Goal: Information Seeking & Learning: Check status

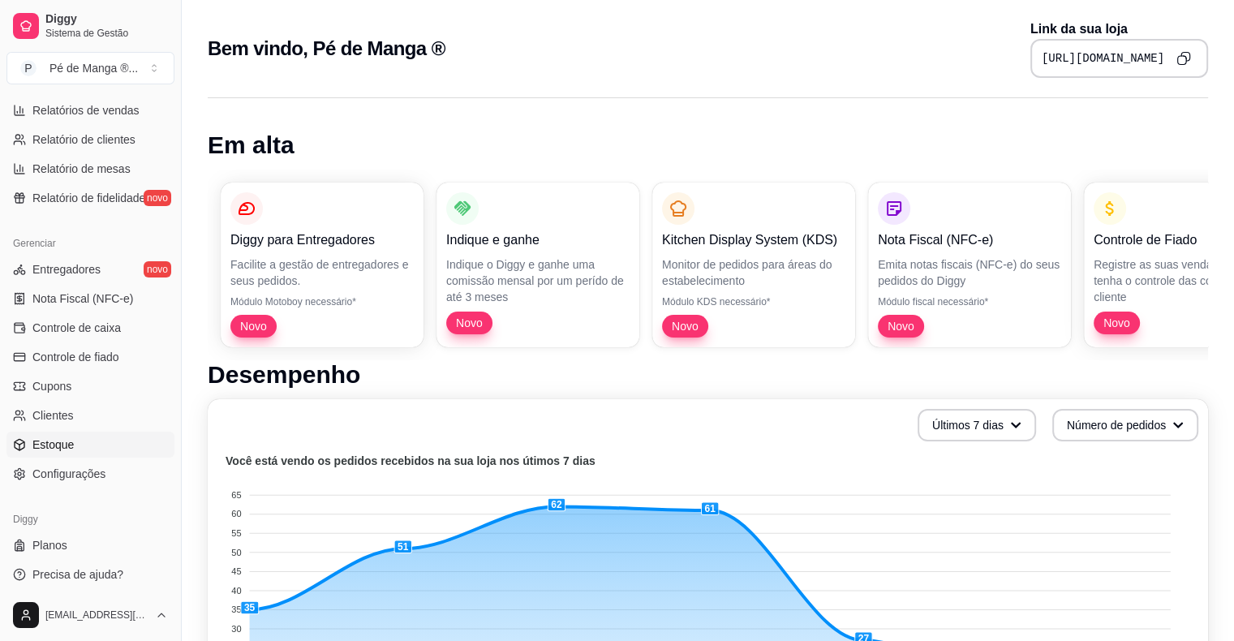
scroll to position [526, 0]
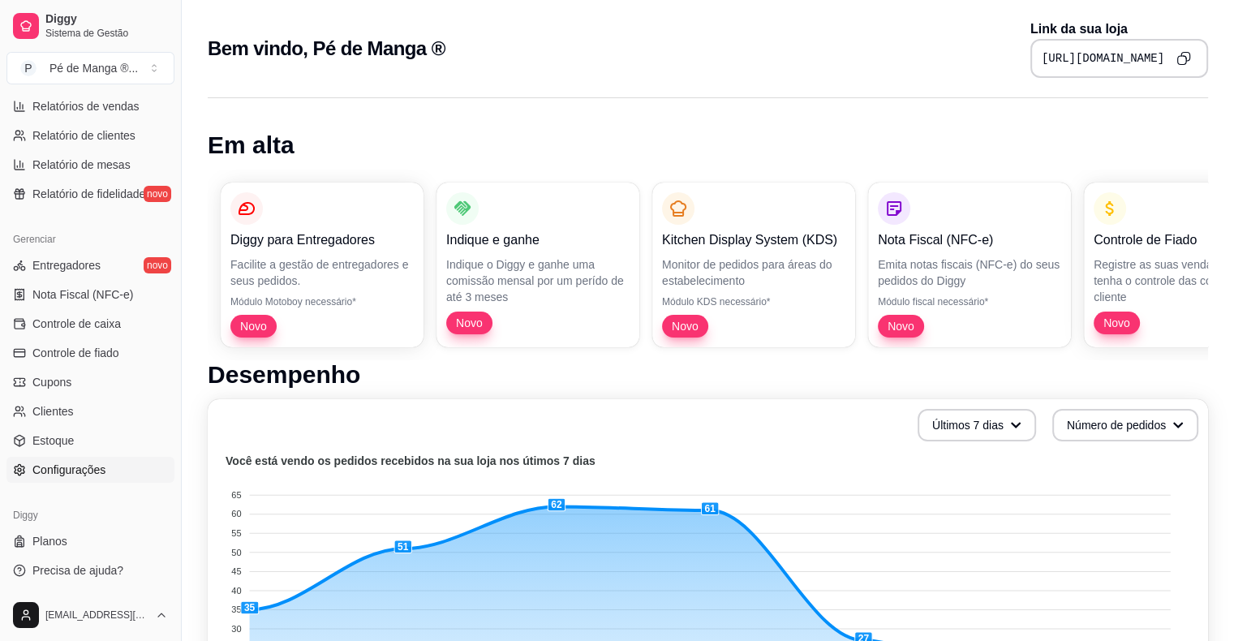
click at [141, 462] on link "Configurações" at bounding box center [90, 470] width 168 height 26
click at [139, 462] on link "Configurações" at bounding box center [90, 470] width 168 height 26
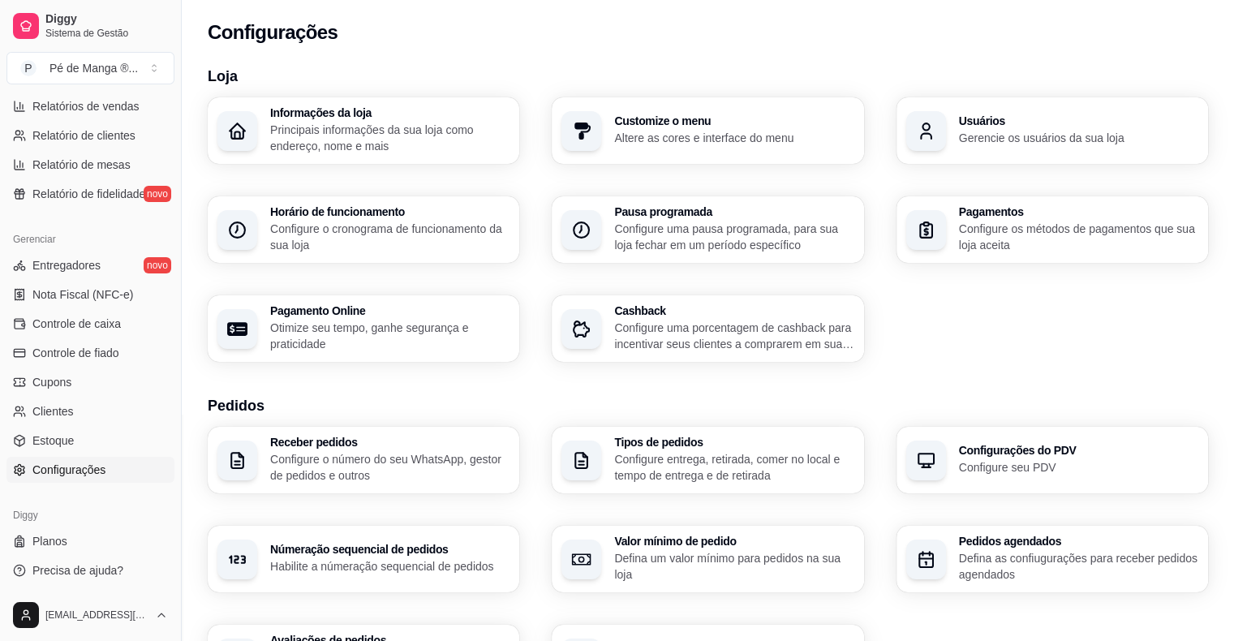
drag, startPoint x: 834, startPoint y: 190, endPoint x: 823, endPoint y: 222, distance: 34.4
click at [833, 203] on div "Informações da loja Principais informações da sua loja como endereço, nome e ma…" at bounding box center [708, 229] width 1000 height 264
click at [814, 226] on p "Configure uma pausa programada, para sua loja fechar em um período específico" at bounding box center [733, 237] width 232 height 32
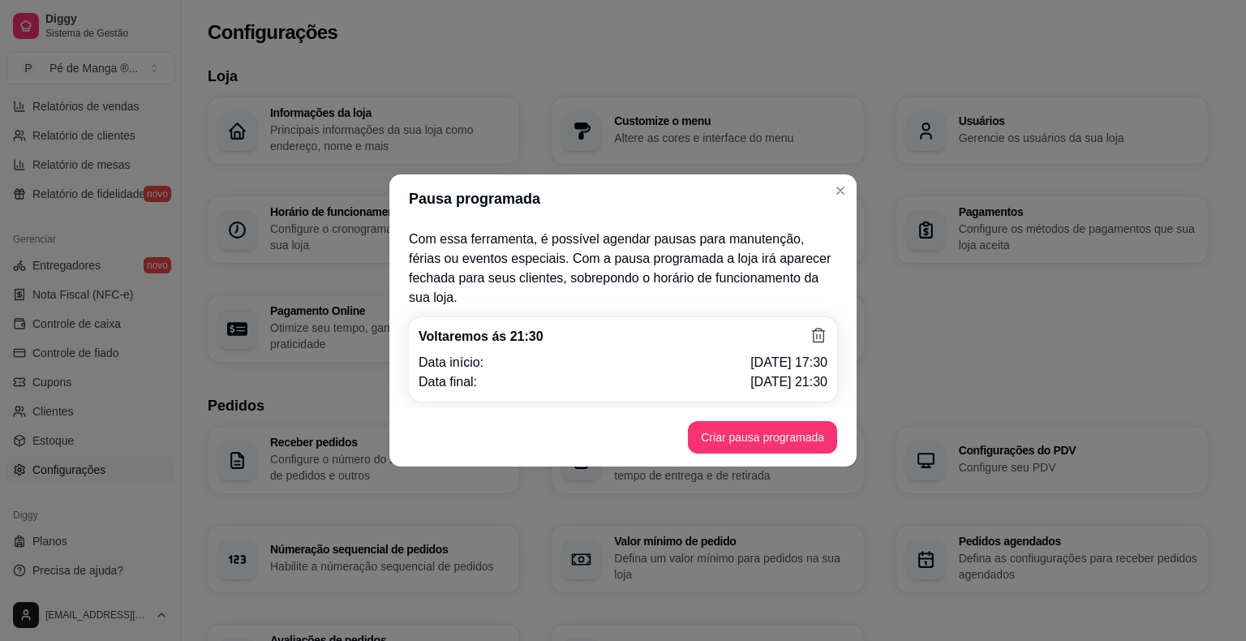
click at [817, 329] on icon at bounding box center [819, 336] width 18 height 18
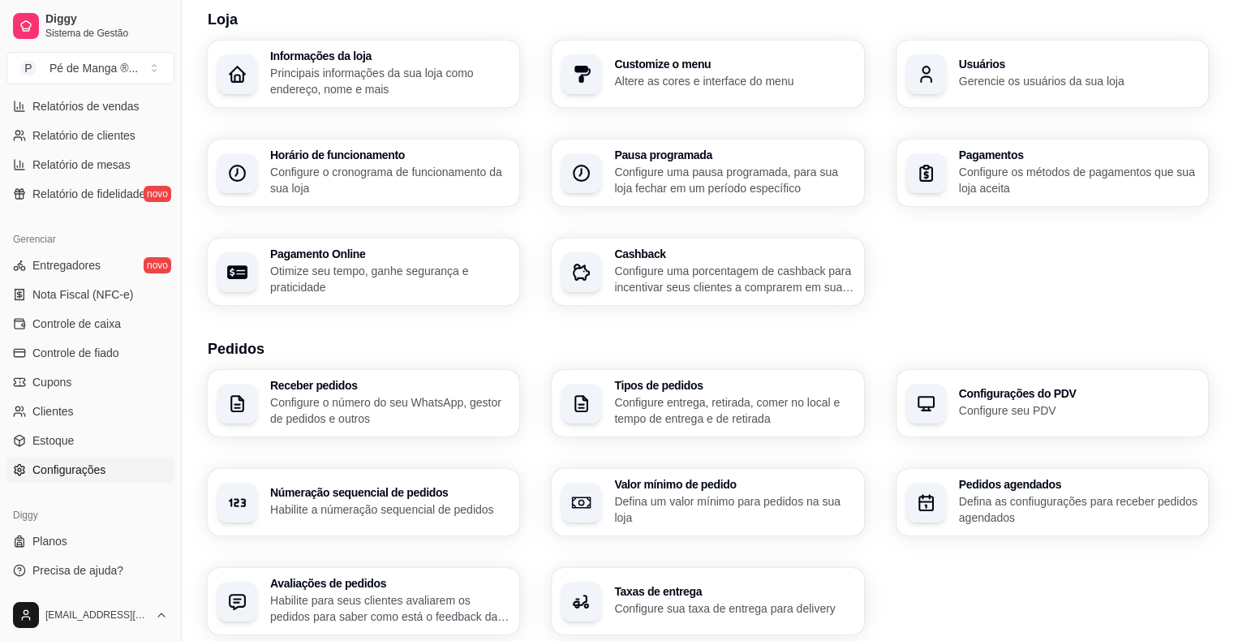
scroll to position [81, 0]
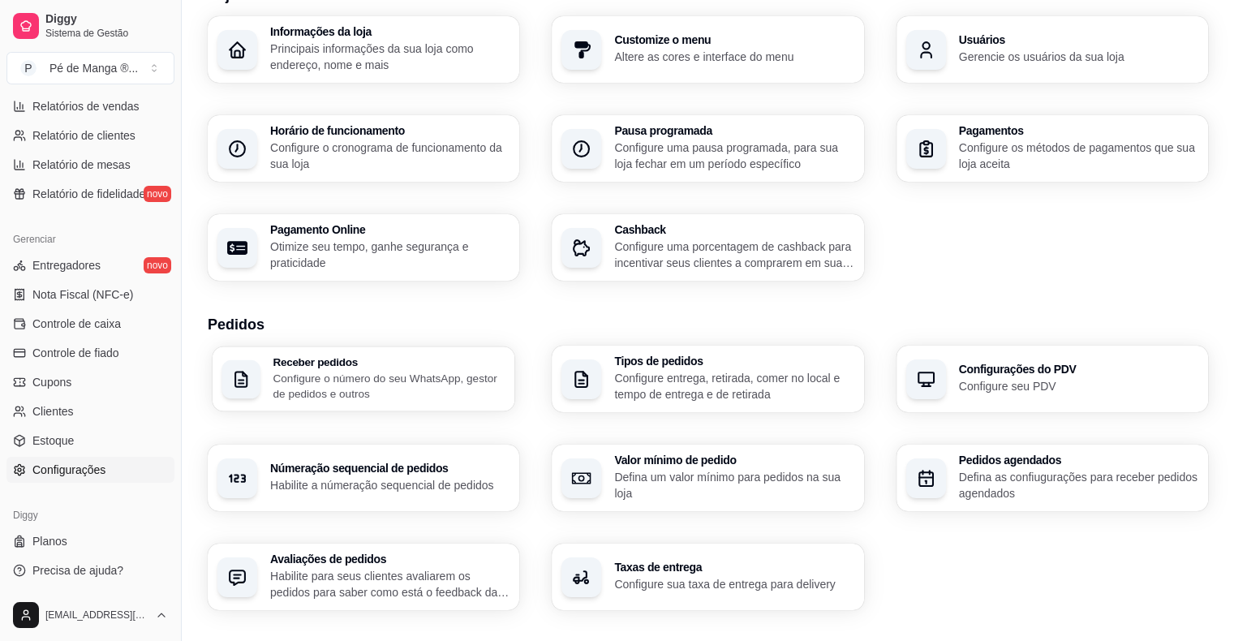
click at [501, 397] on p "Configure o número do seu WhatsApp, gestor de pedidos e outros" at bounding box center [389, 386] width 232 height 32
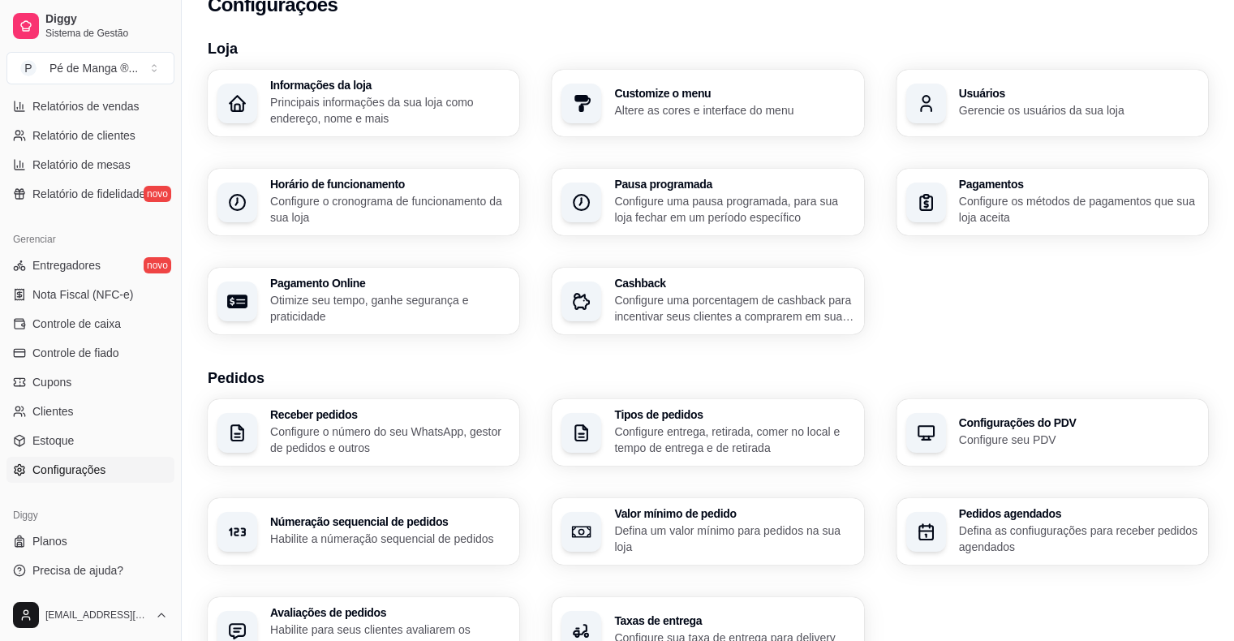
scroll to position [0, 0]
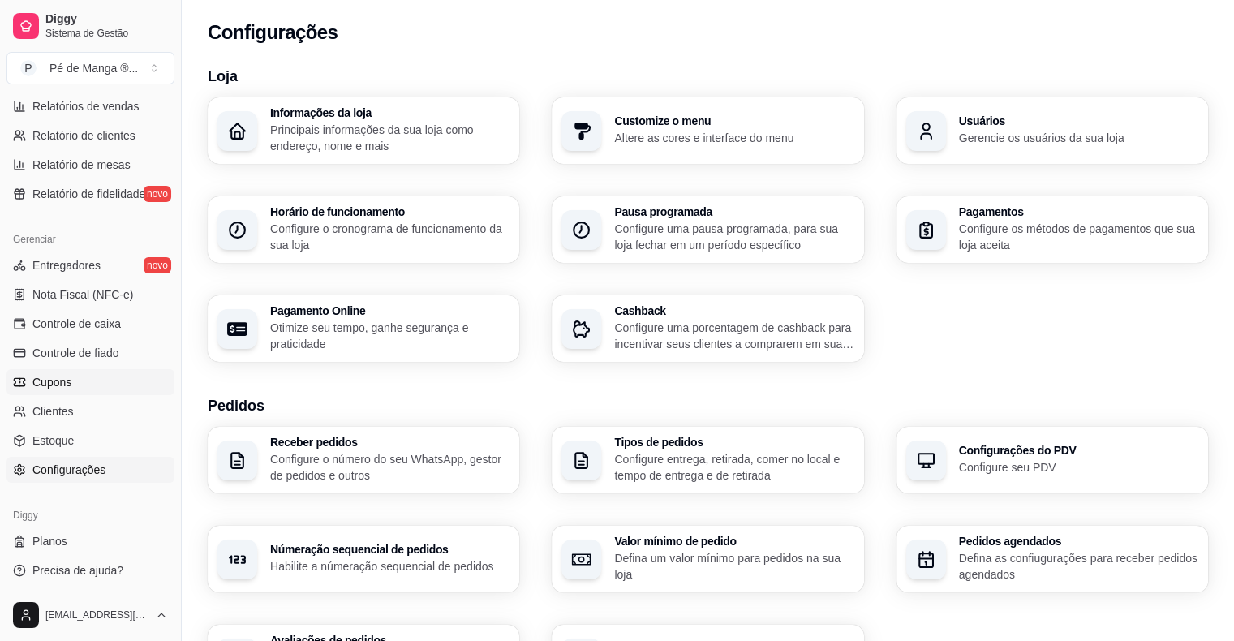
click at [137, 381] on link "Cupons" at bounding box center [90, 382] width 168 height 26
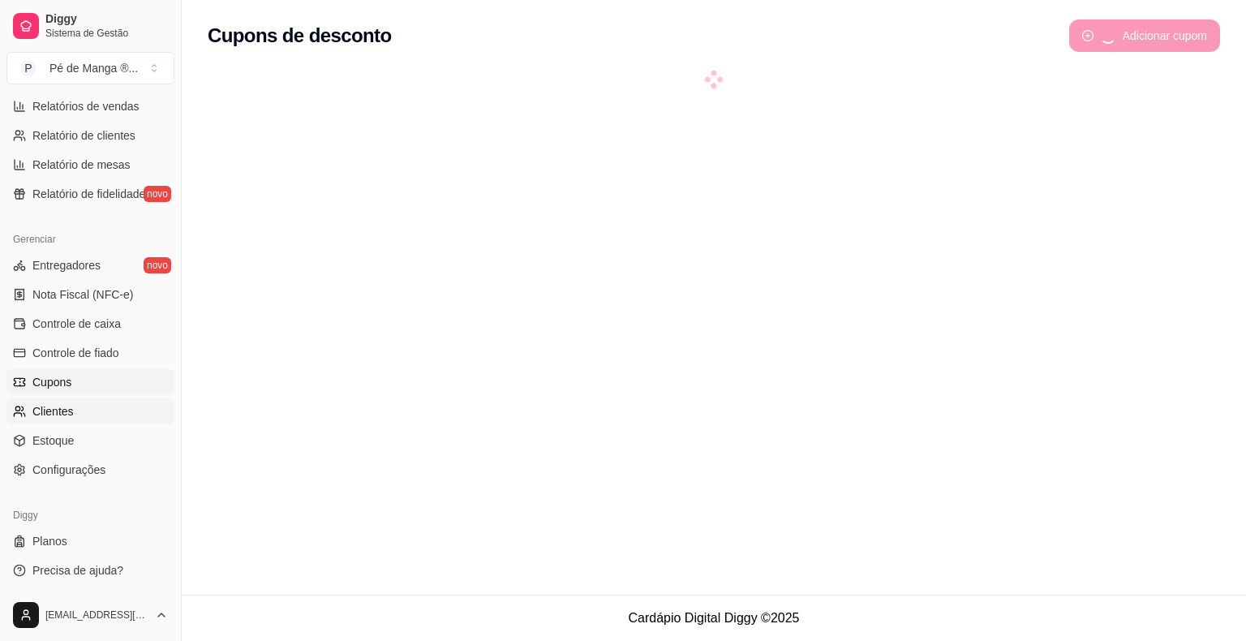
click at [107, 407] on link "Clientes" at bounding box center [90, 411] width 168 height 26
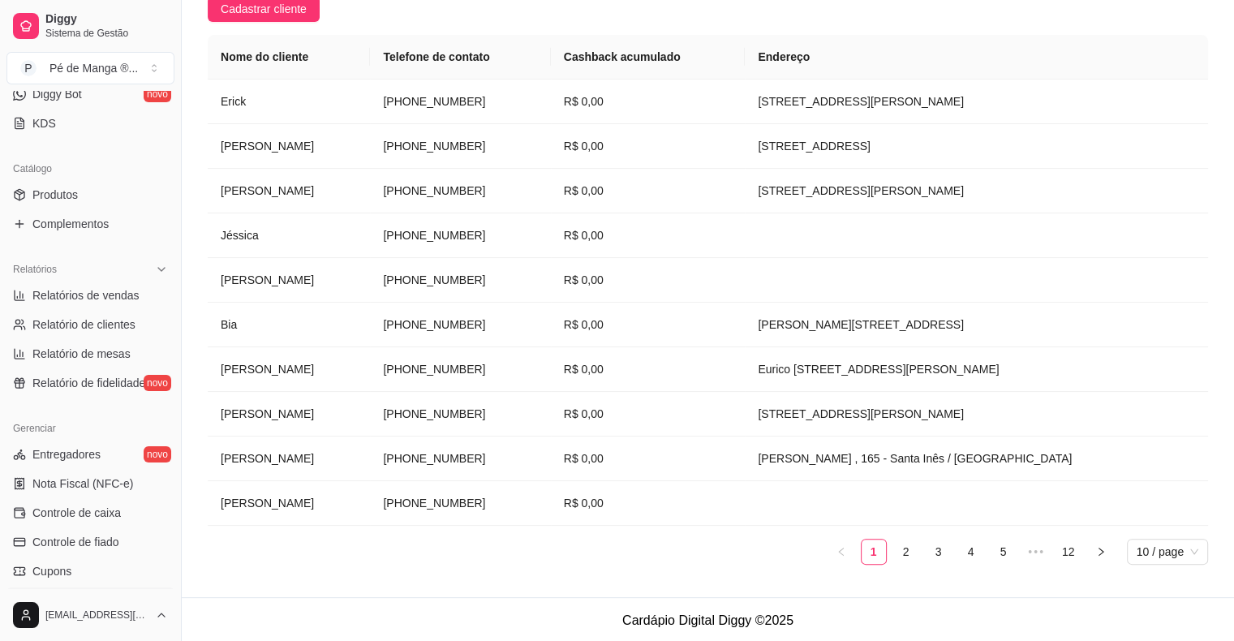
scroll to position [201, 0]
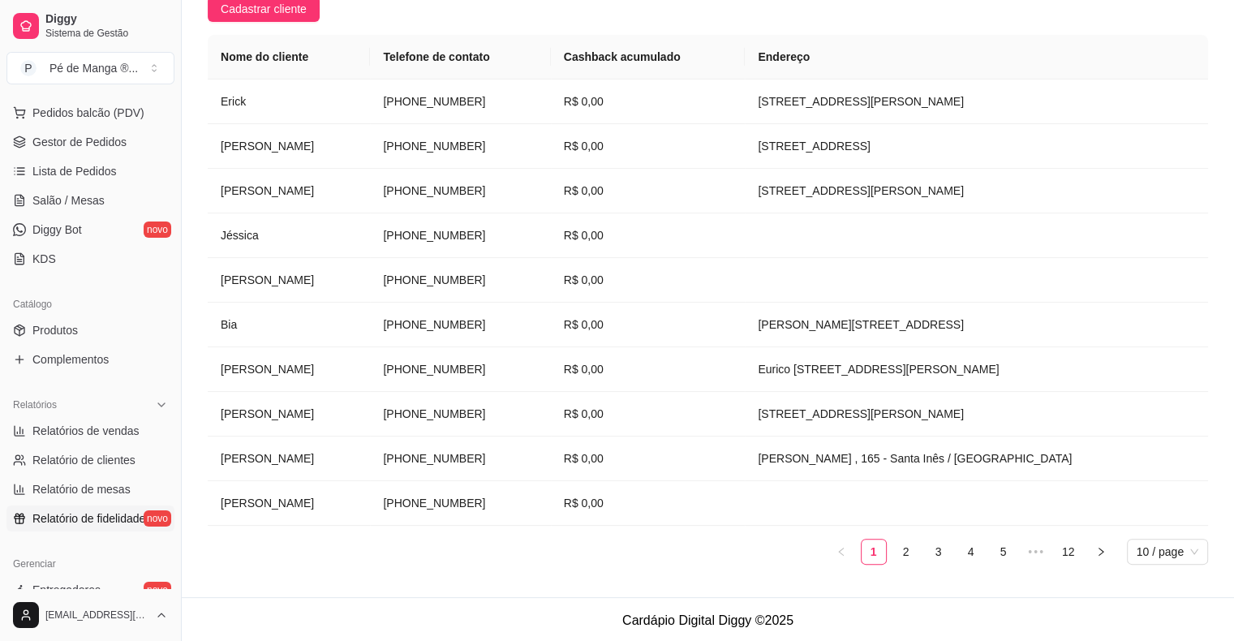
click at [107, 510] on span "Relatório de fidelidade" at bounding box center [88, 518] width 113 height 16
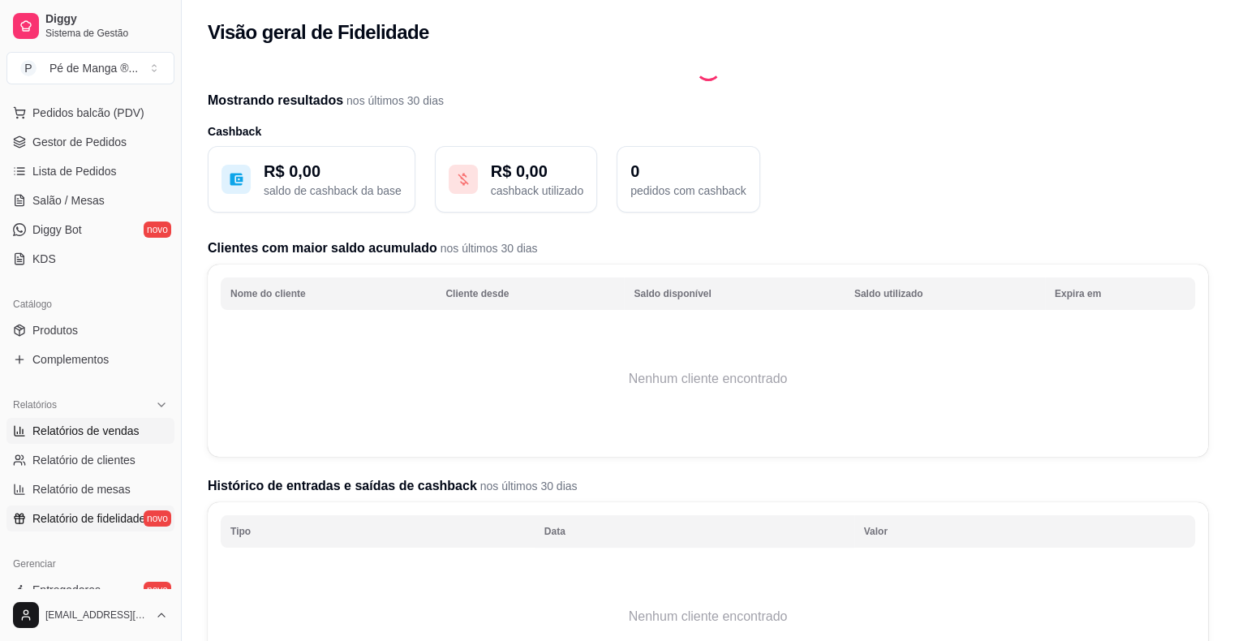
click at [149, 436] on link "Relatórios de vendas" at bounding box center [90, 431] width 168 height 26
select select "ALL"
select select "0"
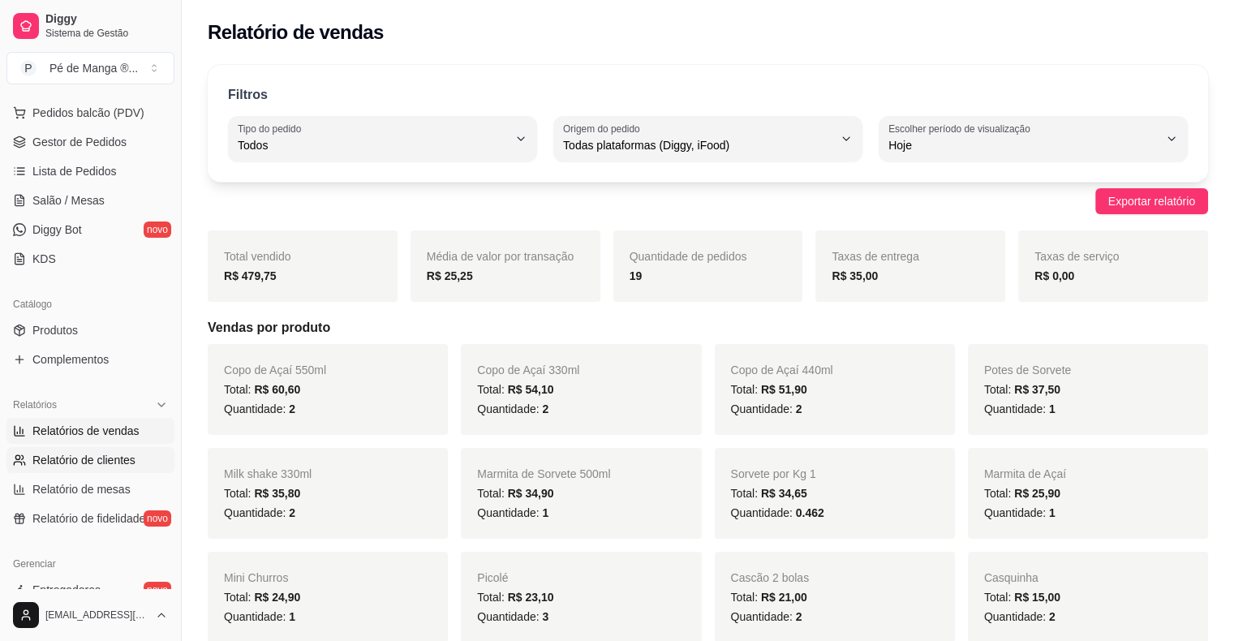
drag, startPoint x: 132, startPoint y: 456, endPoint x: 135, endPoint y: 448, distance: 8.5
click at [134, 455] on link "Relatório de clientes" at bounding box center [90, 460] width 168 height 26
select select "30"
select select "HIGHEST_TOTAL_SPENT_WITH_ORDERS"
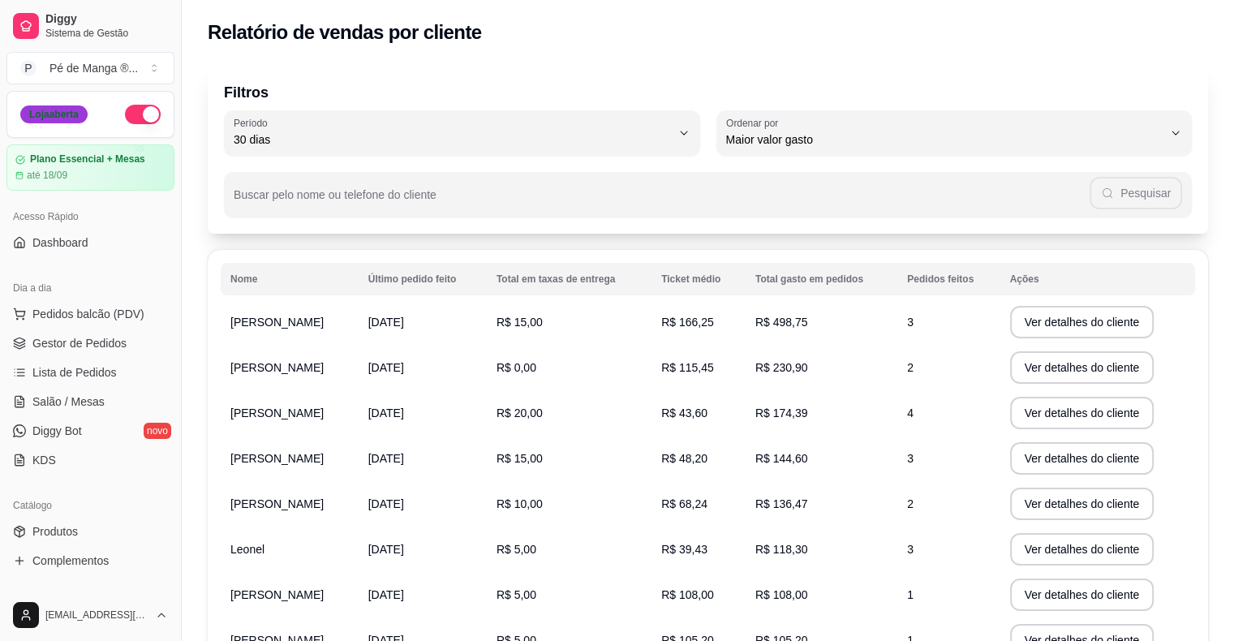
click at [49, 120] on div "Loja aberta" at bounding box center [53, 114] width 67 height 18
click at [151, 63] on button "P Pé de Manga ® ..." at bounding box center [90, 68] width 168 height 32
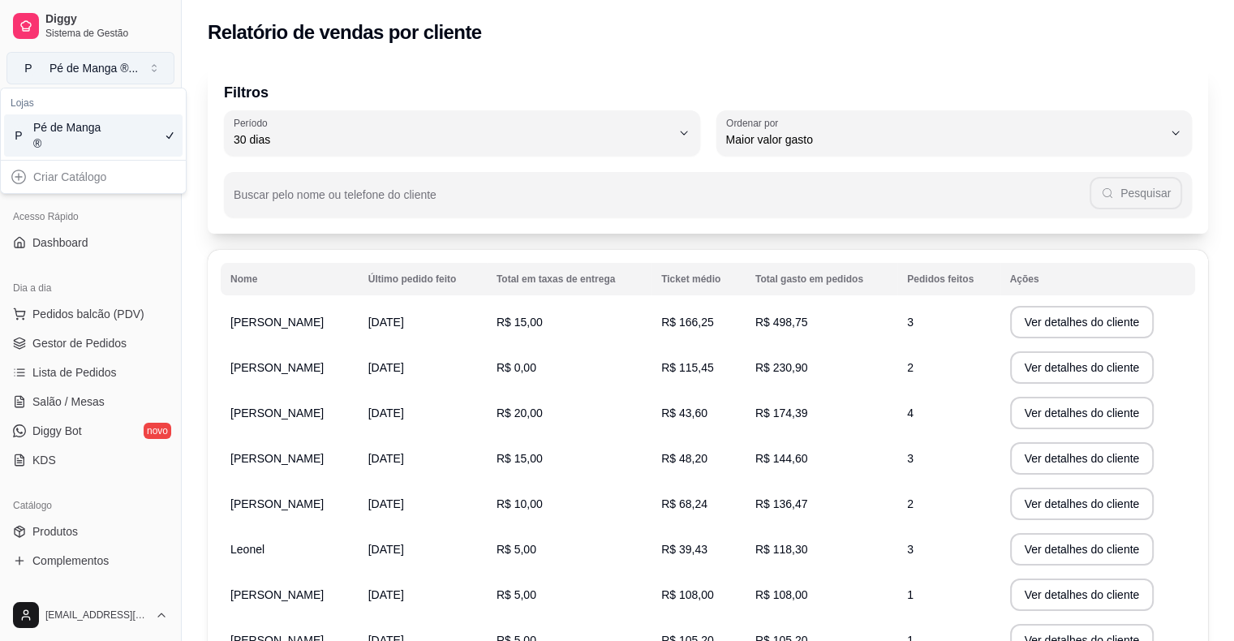
click at [148, 64] on button "P Pé de Manga ® ..." at bounding box center [90, 68] width 168 height 32
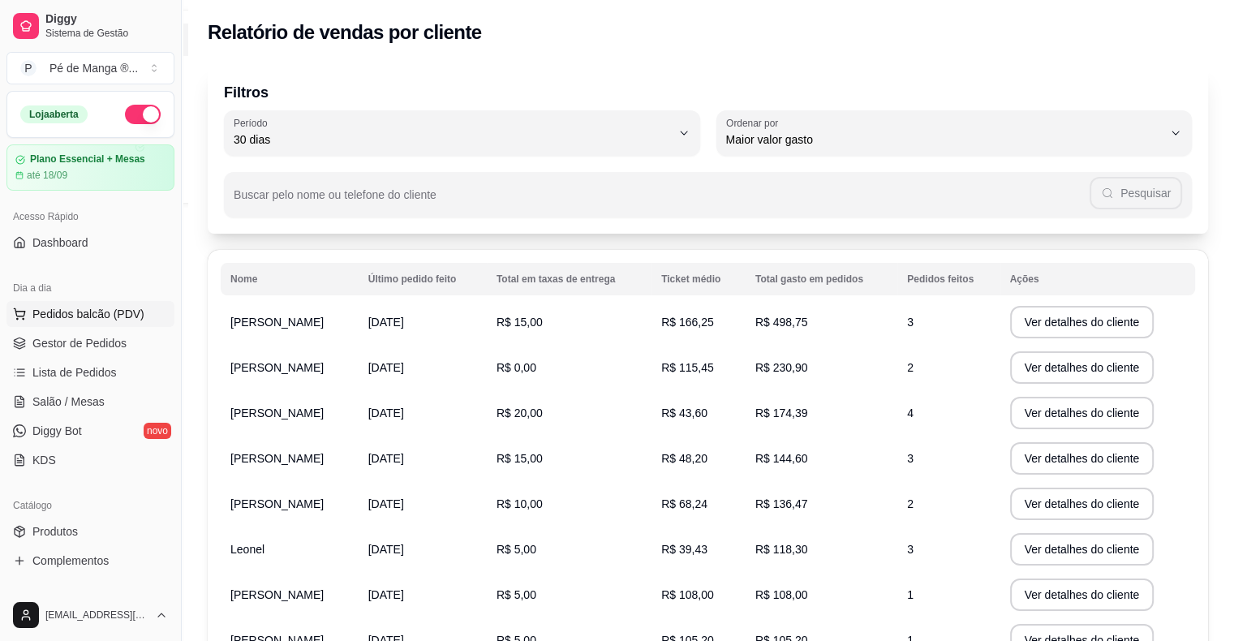
click at [83, 313] on span "Pedidos balcão (PDV)" at bounding box center [88, 314] width 112 height 16
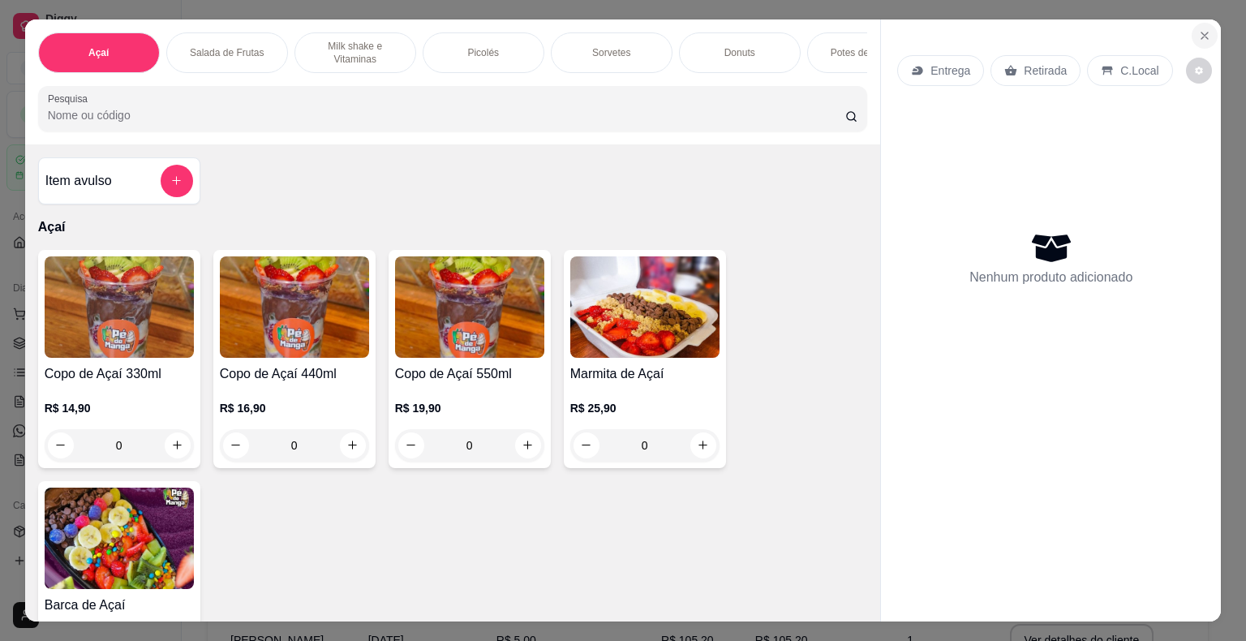
click at [1198, 31] on icon "Close" at bounding box center [1204, 35] width 13 height 13
